Goal: Answer question/provide support

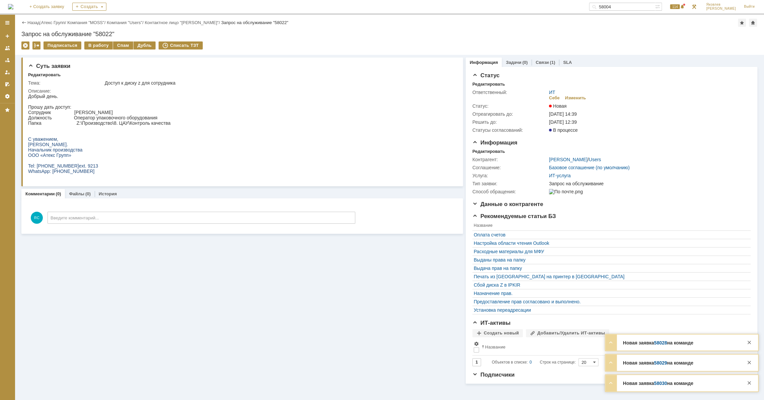
click at [153, 117] on body "Добрый день. Прошу дать доступ: Сотрудник [PERSON_NAME] Должность Оператор упак…" at bounding box center [99, 134] width 142 height 80
drag, startPoint x: 145, startPoint y: 117, endPoint x: 152, endPoint y: 115, distance: 7.8
click at [145, 117] on p "Должность Оператор упаковочного оборудования" at bounding box center [99, 117] width 142 height 5
click at [55, 23] on link "Атекс Групп" at bounding box center [53, 22] width 24 height 5
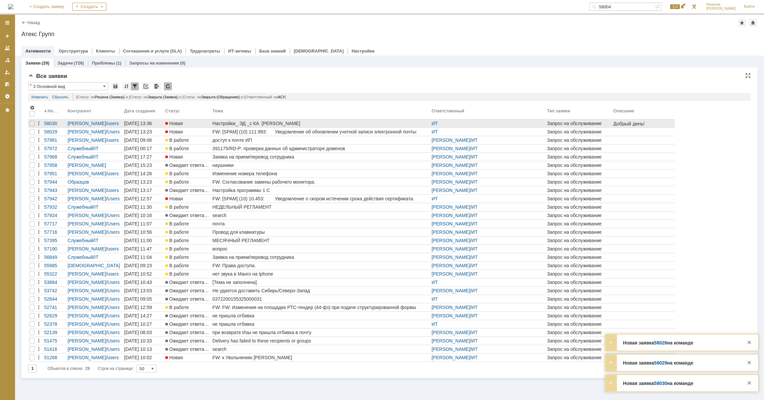
click at [272, 122] on div "Настройки_ ЭД _с КА [PERSON_NAME]" at bounding box center [320, 123] width 216 height 5
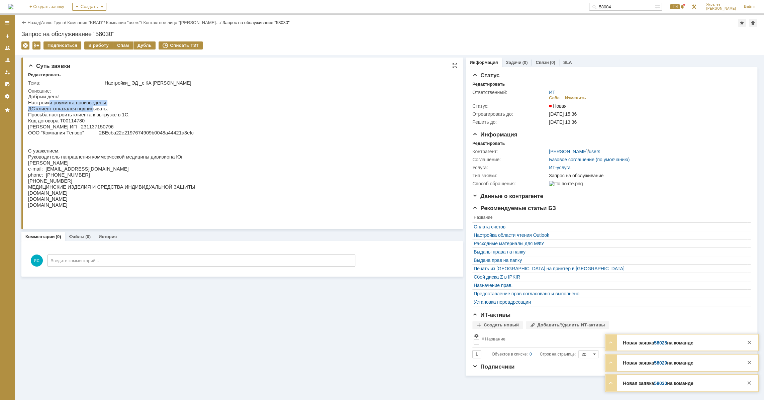
drag, startPoint x: 48, startPoint y: 104, endPoint x: 87, endPoint y: 107, distance: 38.6
click at [87, 107] on div "Добрый день! Настройки роуминга произведены. ДС клиент отказался подписывать. П…" at bounding box center [111, 154] width 167 height 120
drag, startPoint x: 80, startPoint y: 104, endPoint x: 128, endPoint y: 110, distance: 48.9
click at [80, 104] on span "Настройки роуминга произведены." at bounding box center [67, 102] width 79 height 5
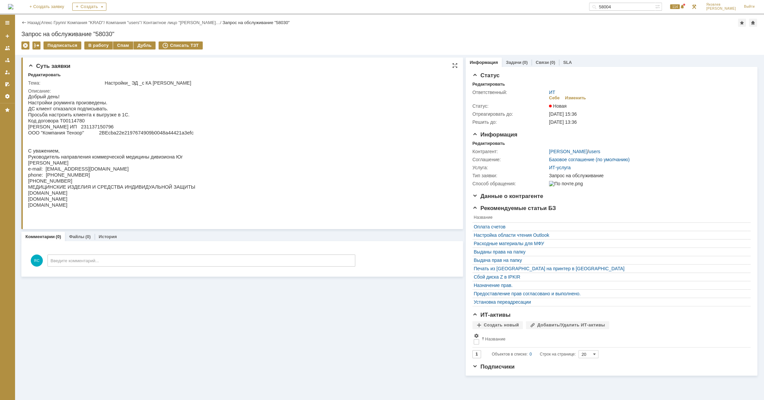
click at [57, 112] on p "Просьба настроить клиента к выгрузке в 1С." at bounding box center [111, 115] width 167 height 6
drag, startPoint x: 70, startPoint y: 109, endPoint x: 90, endPoint y: 108, distance: 20.1
click at [90, 108] on span "ДС клиент отказался подписывать." at bounding box center [68, 108] width 80 height 5
drag, startPoint x: 92, startPoint y: 107, endPoint x: 92, endPoint y: 115, distance: 8.0
click at [92, 107] on span "ДС клиент отказался подписывать." at bounding box center [68, 108] width 80 height 5
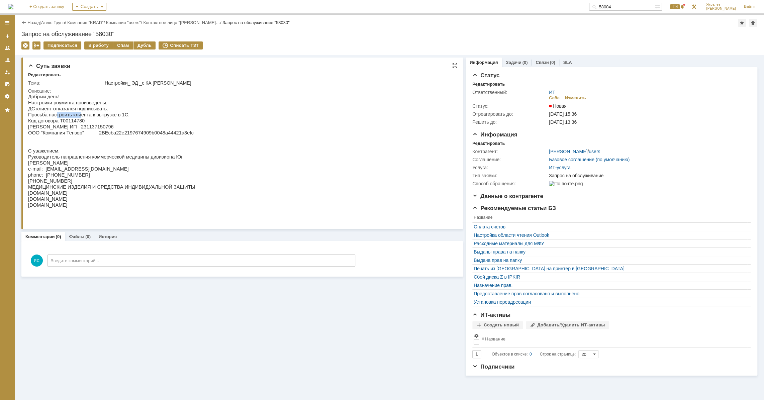
drag, startPoint x: 53, startPoint y: 116, endPoint x: 77, endPoint y: 116, distance: 23.4
click at [77, 116] on span "Просьба настроить клиента к выгрузке в 1С." at bounding box center [78, 114] width 101 height 5
click at [102, 118] on p "Просьба настроить клиента к выгрузке в 1С." at bounding box center [111, 115] width 167 height 6
click at [577, 96] on div "Изменить" at bounding box center [575, 97] width 21 height 5
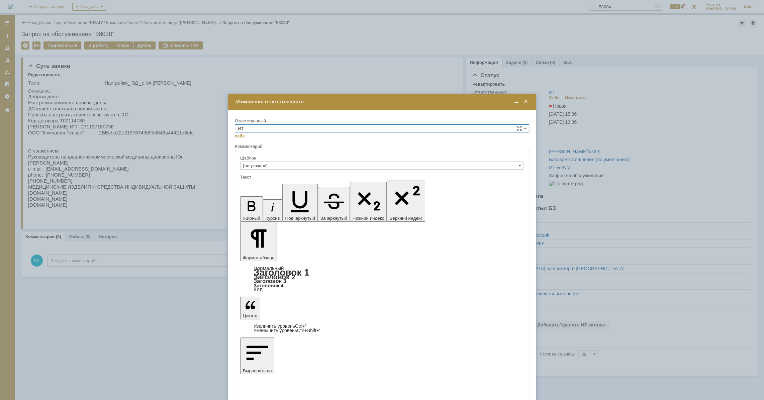
click at [274, 124] on input "ИТ" at bounding box center [382, 128] width 294 height 8
click at [261, 180] on div "АСУ" at bounding box center [382, 183] width 294 height 7
type input "АСУ"
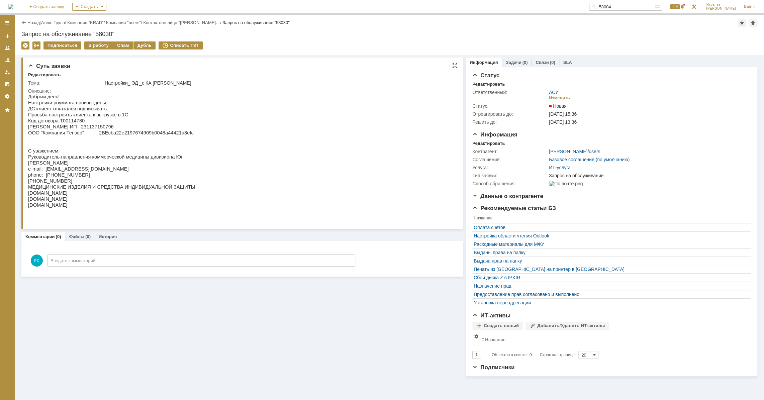
click at [98, 135] on span "ООО "Компания Тензор" 2BEcba22e2197674909b0048a44421a3efc" at bounding box center [111, 132] width 166 height 5
click at [73, 133] on span "ООО "Компания Тензор" 2BEcba22e2197674909b0048a44421a3efc" at bounding box center [111, 132] width 166 height 5
click at [72, 132] on span "ООО "Компания Тензор" 2BEcba22e2197674909b0048a44421a3efc" at bounding box center [111, 132] width 166 height 5
drag, startPoint x: 119, startPoint y: 134, endPoint x: 127, endPoint y: 134, distance: 8.0
click at [127, 134] on span "ООО "Компания Тензор" 2BEcba22e2197674909b0048a44421a3efc" at bounding box center [111, 132] width 166 height 5
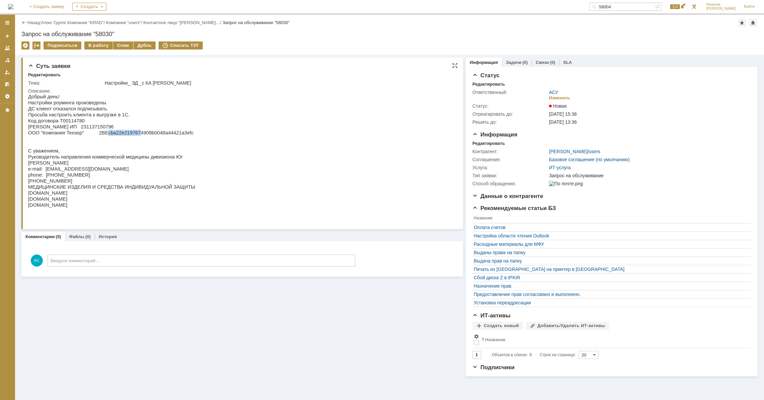
click at [128, 133] on span "ООО "Компания Тензор" 2BEcba22e2197674909b0048a44421a3efc" at bounding box center [111, 132] width 166 height 5
